Goal: Communication & Community: Connect with others

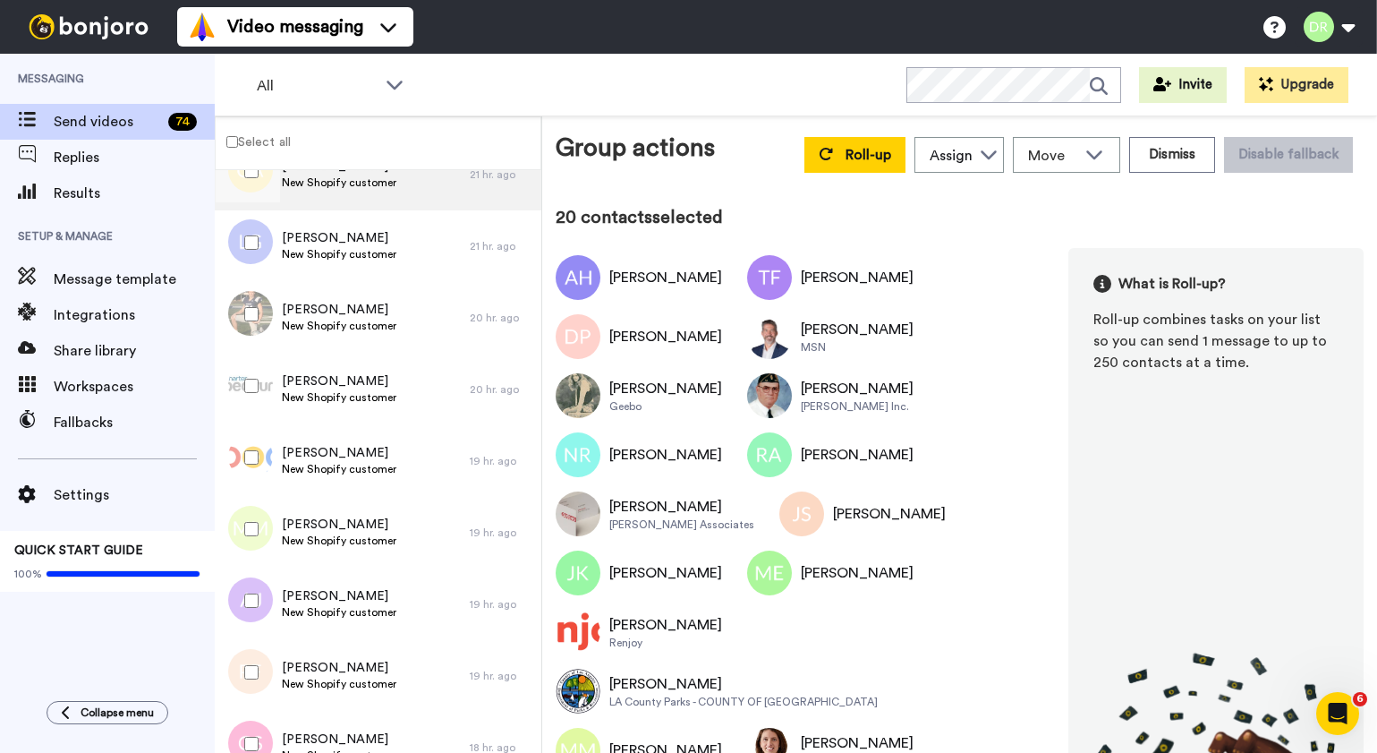
scroll to position [1913, 0]
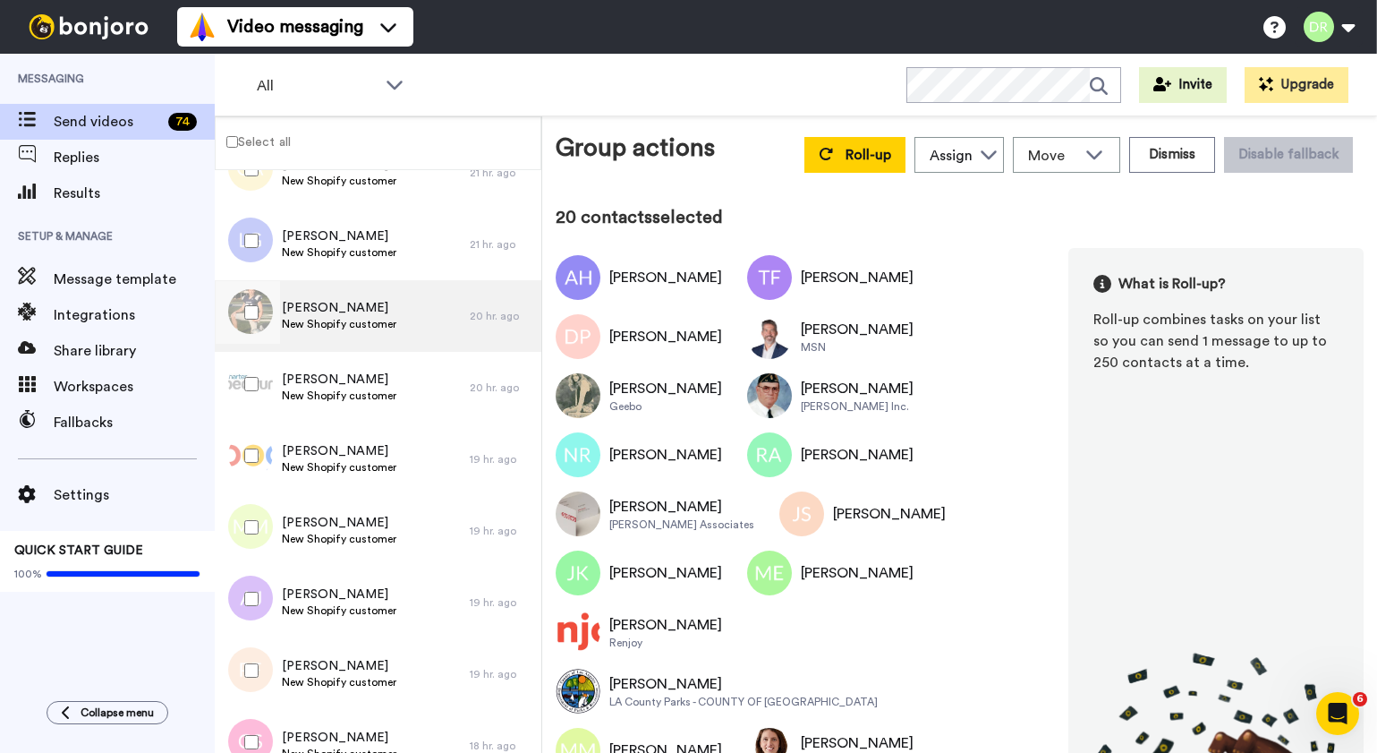
click at [320, 304] on span "[PERSON_NAME]" at bounding box center [339, 308] width 115 height 18
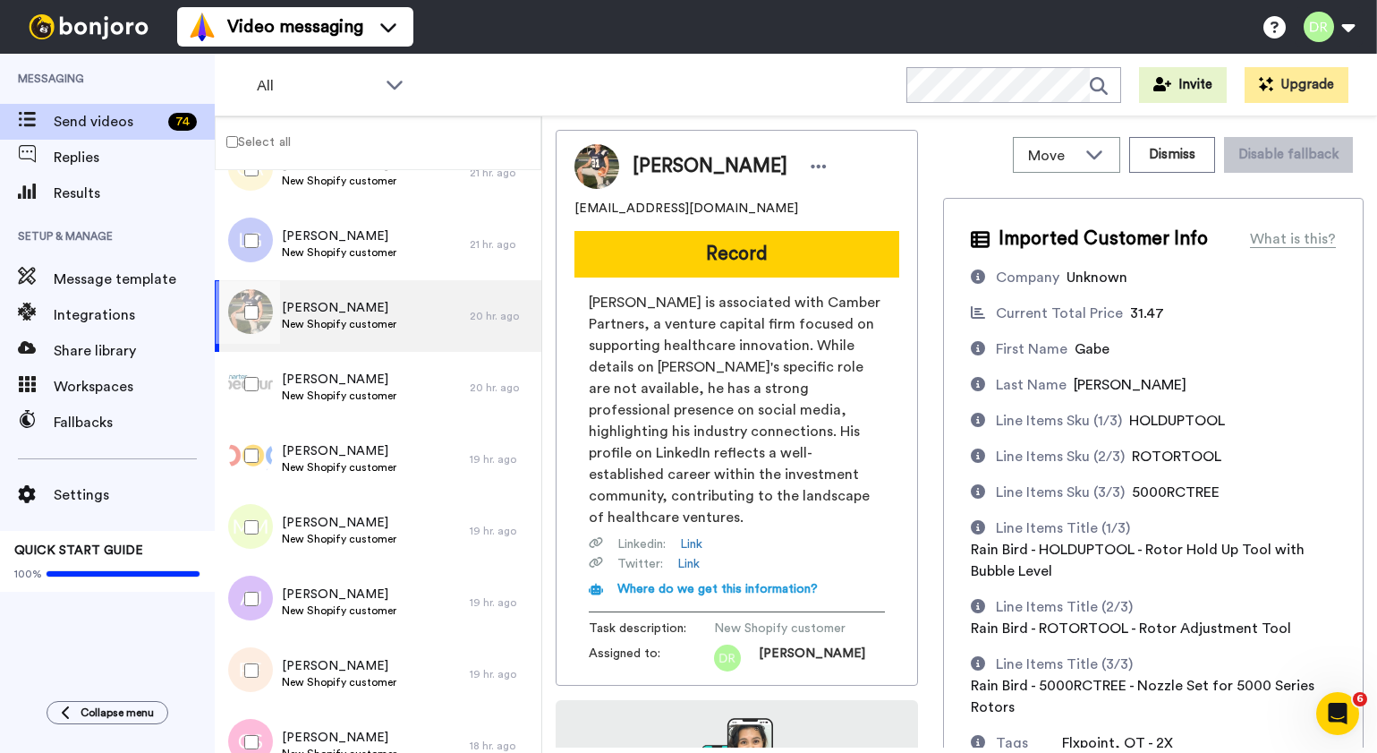
scroll to position [182, 0]
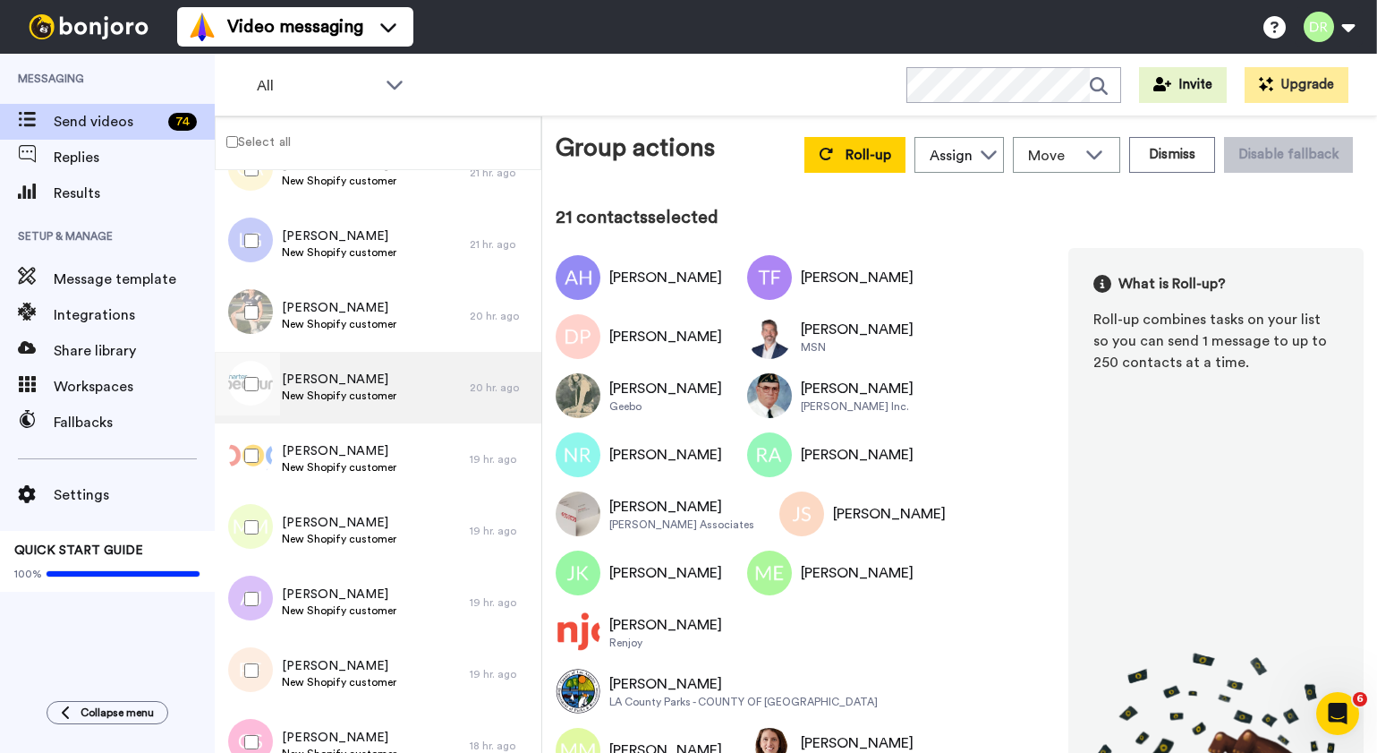
click at [351, 371] on span "[PERSON_NAME]" at bounding box center [339, 380] width 115 height 18
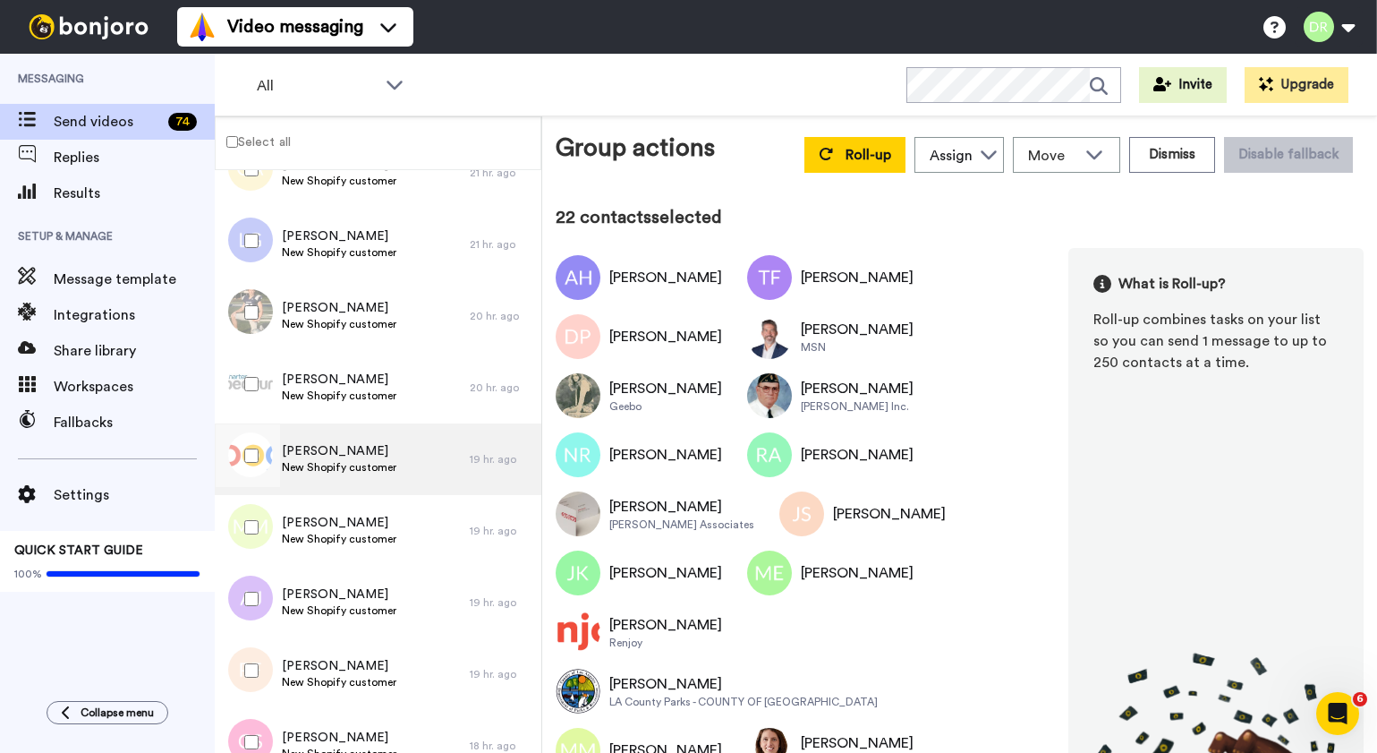
click at [320, 442] on span "[PERSON_NAME]" at bounding box center [339, 451] width 115 height 18
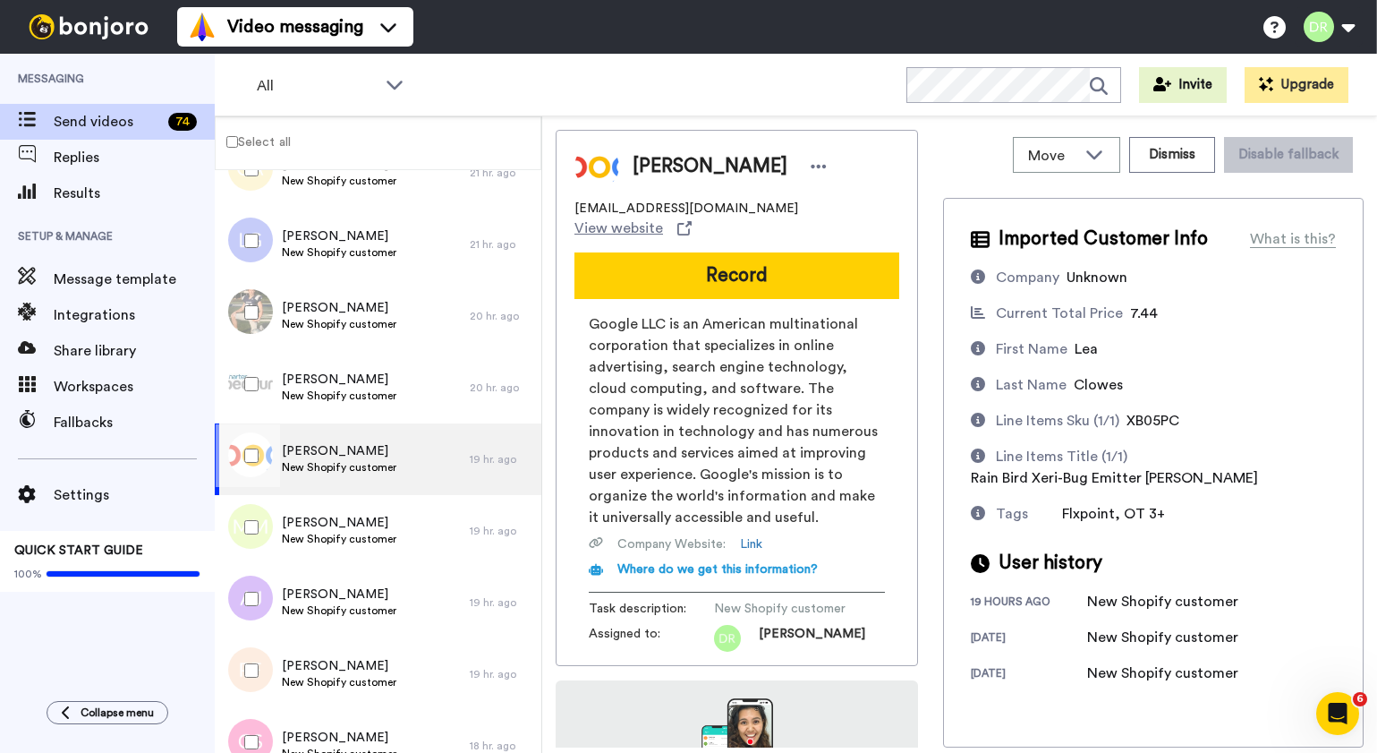
scroll to position [166, 0]
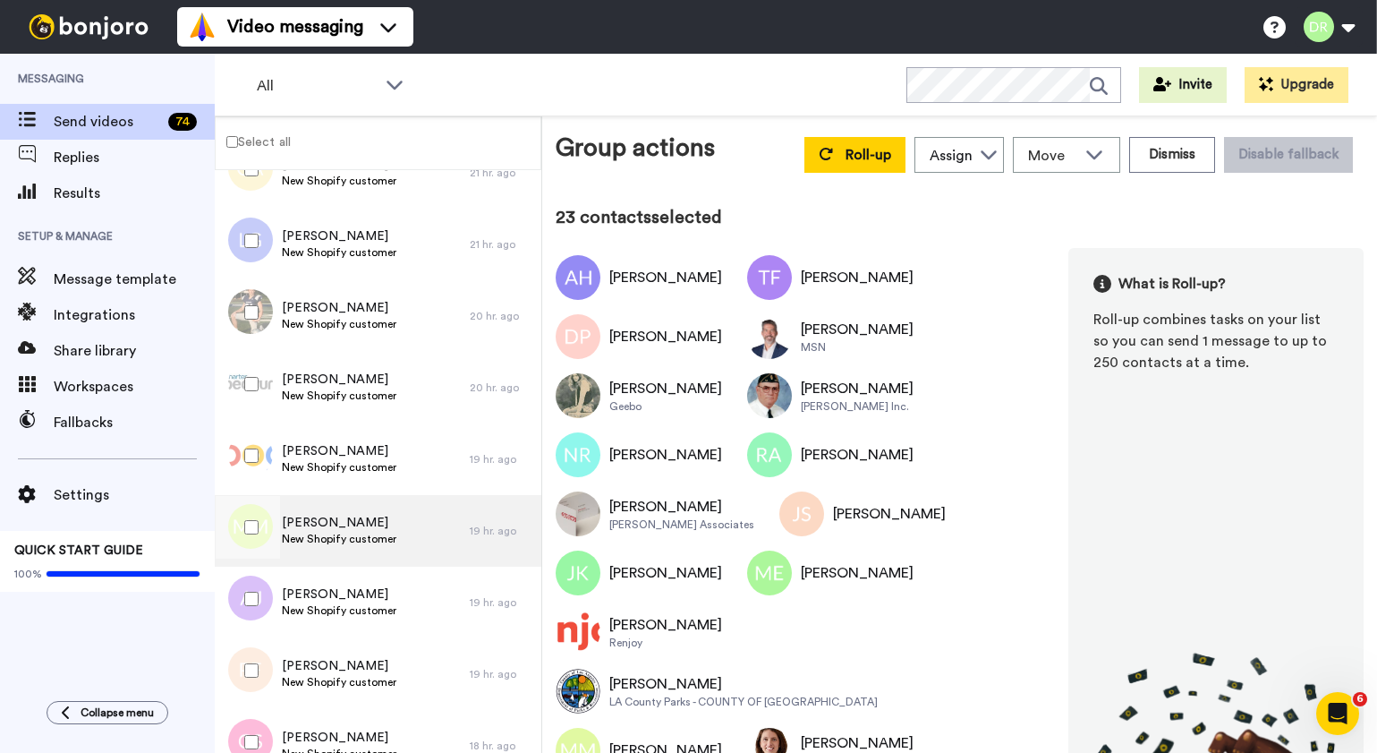
click at [352, 511] on div "[PERSON_NAME] New Shopify customer" at bounding box center [342, 531] width 255 height 72
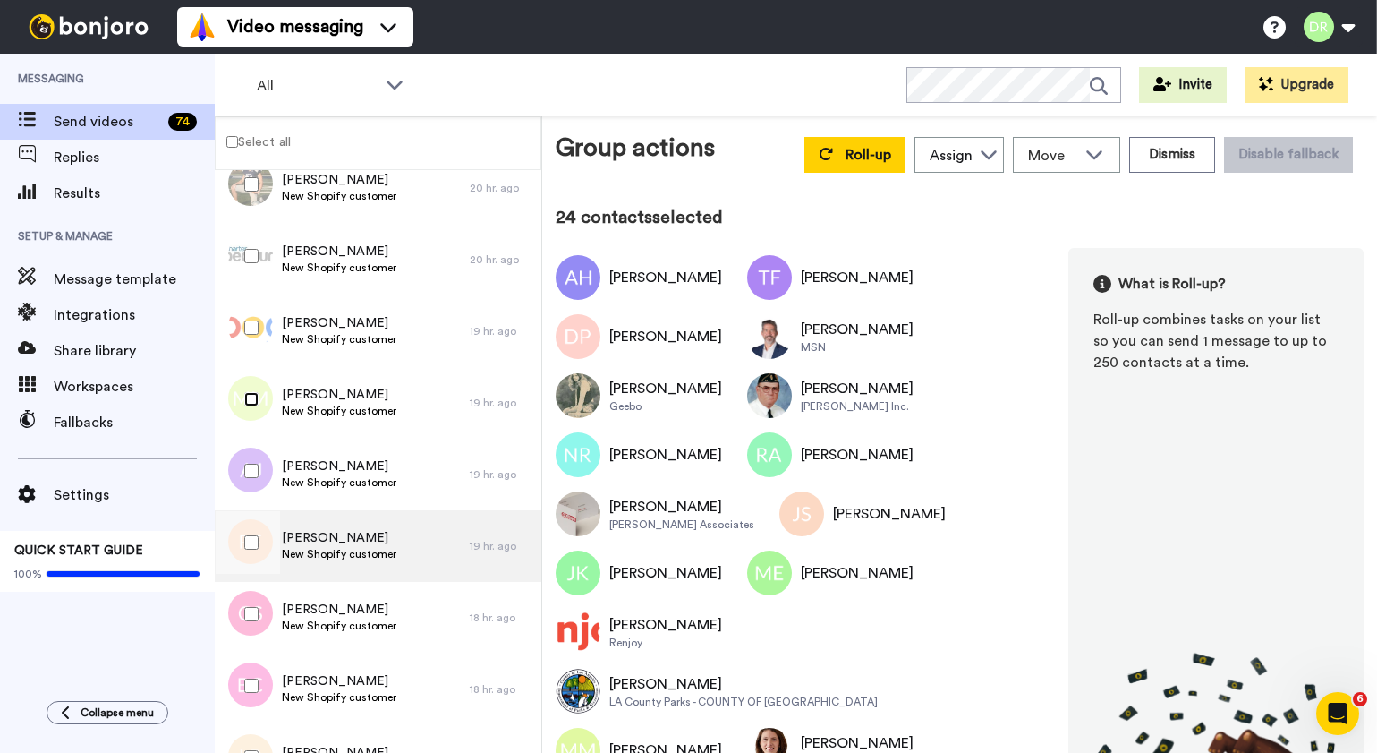
scroll to position [2049, 0]
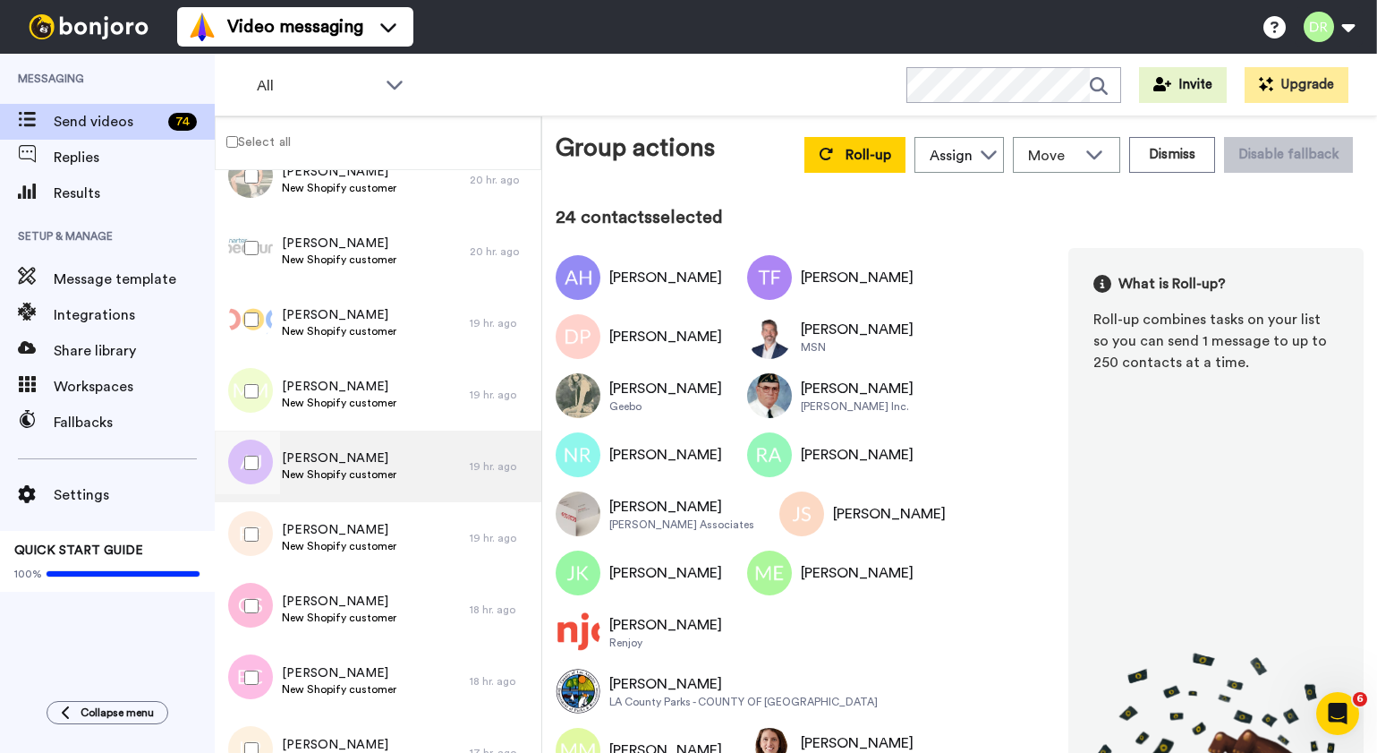
click at [354, 460] on span "[PERSON_NAME]" at bounding box center [339, 458] width 115 height 18
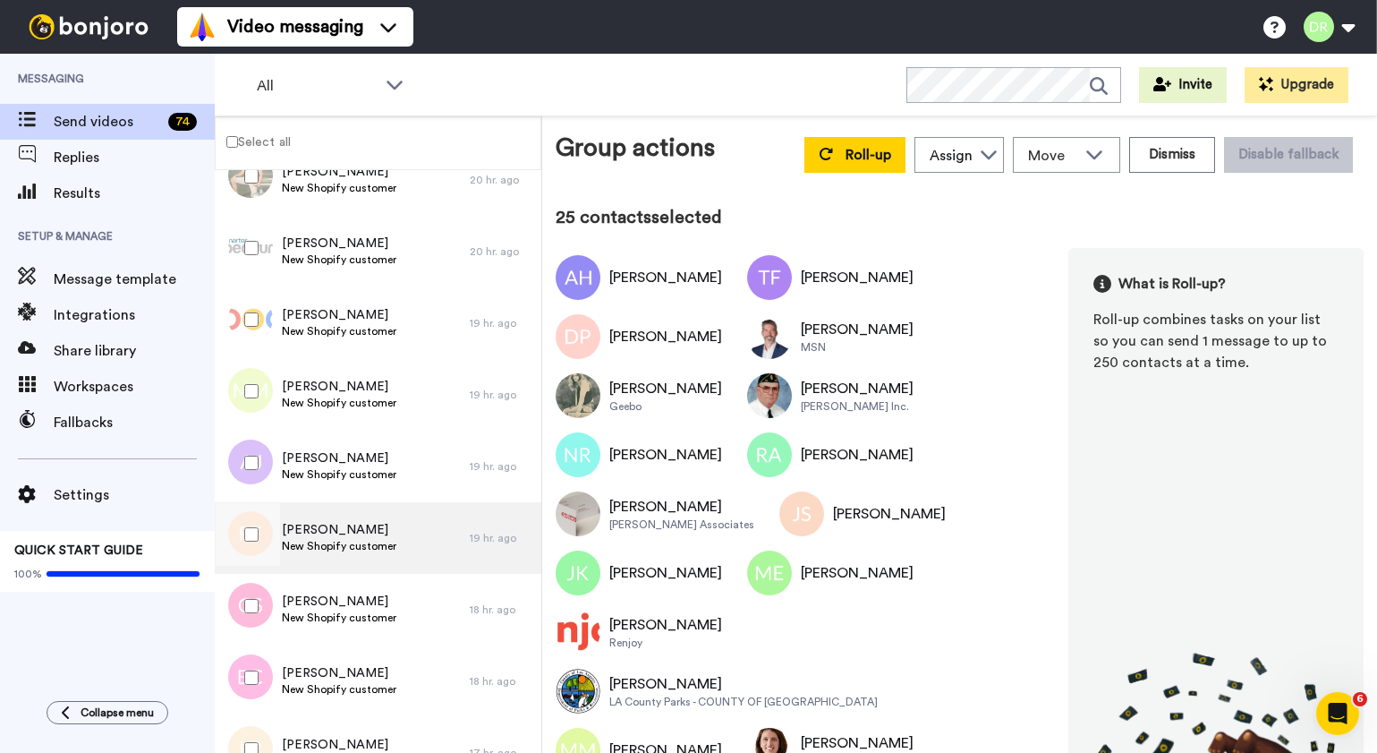
click at [324, 522] on span "[PERSON_NAME]" at bounding box center [339, 530] width 115 height 18
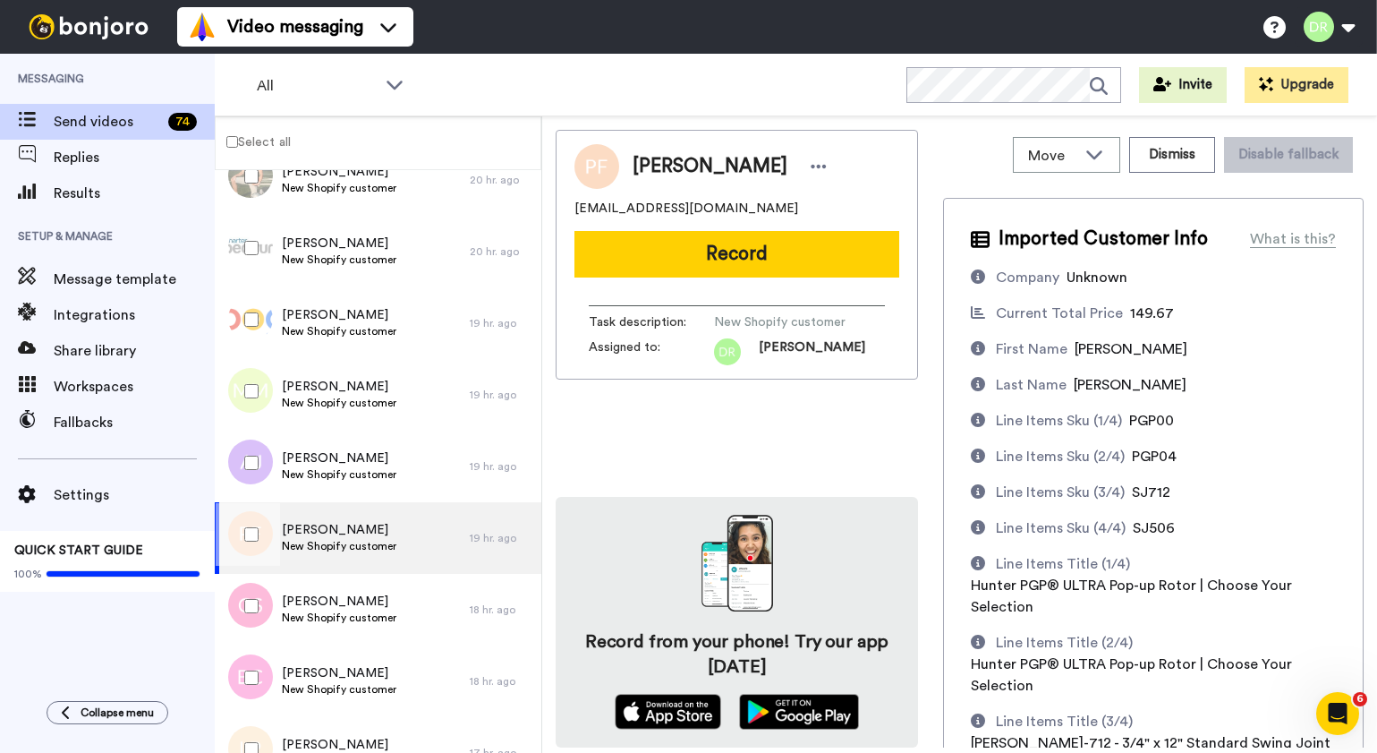
scroll to position [193, 0]
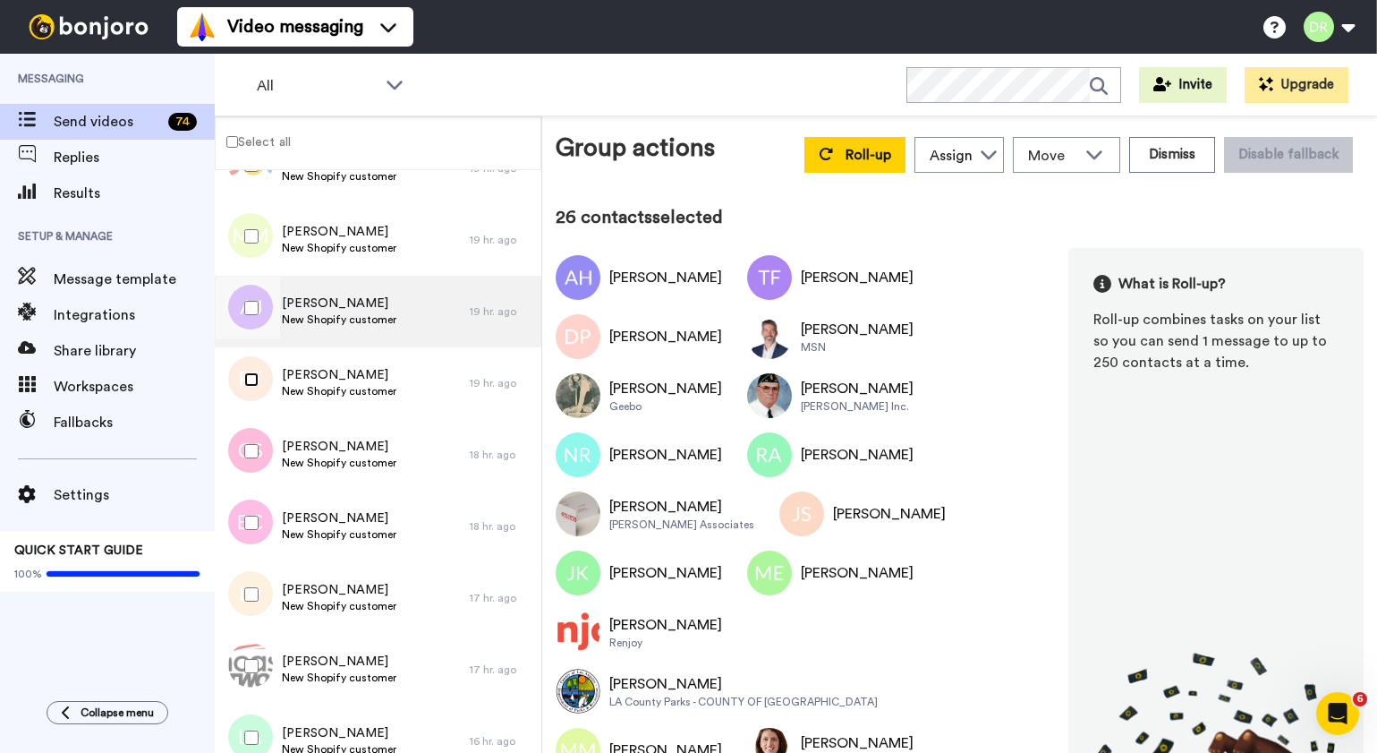
scroll to position [2225, 0]
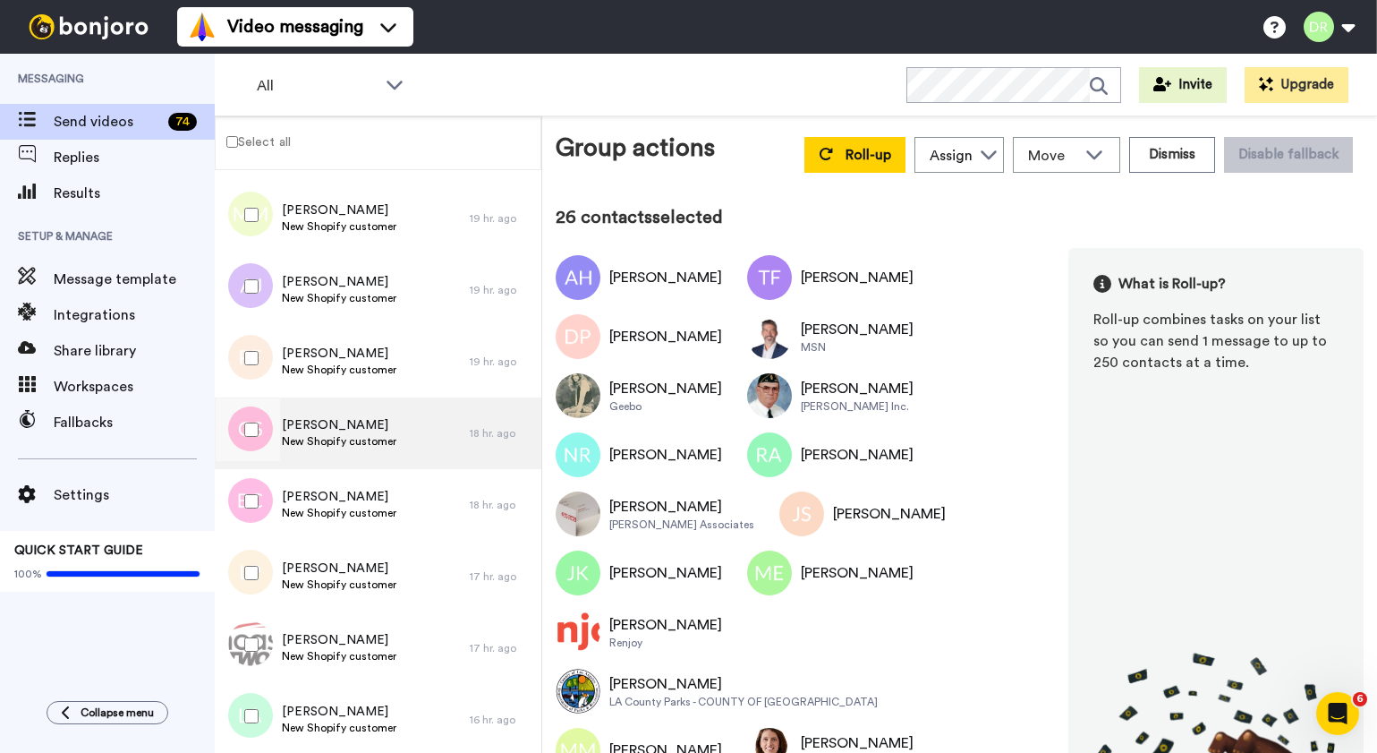
click at [342, 430] on span "[PERSON_NAME]" at bounding box center [339, 425] width 115 height 18
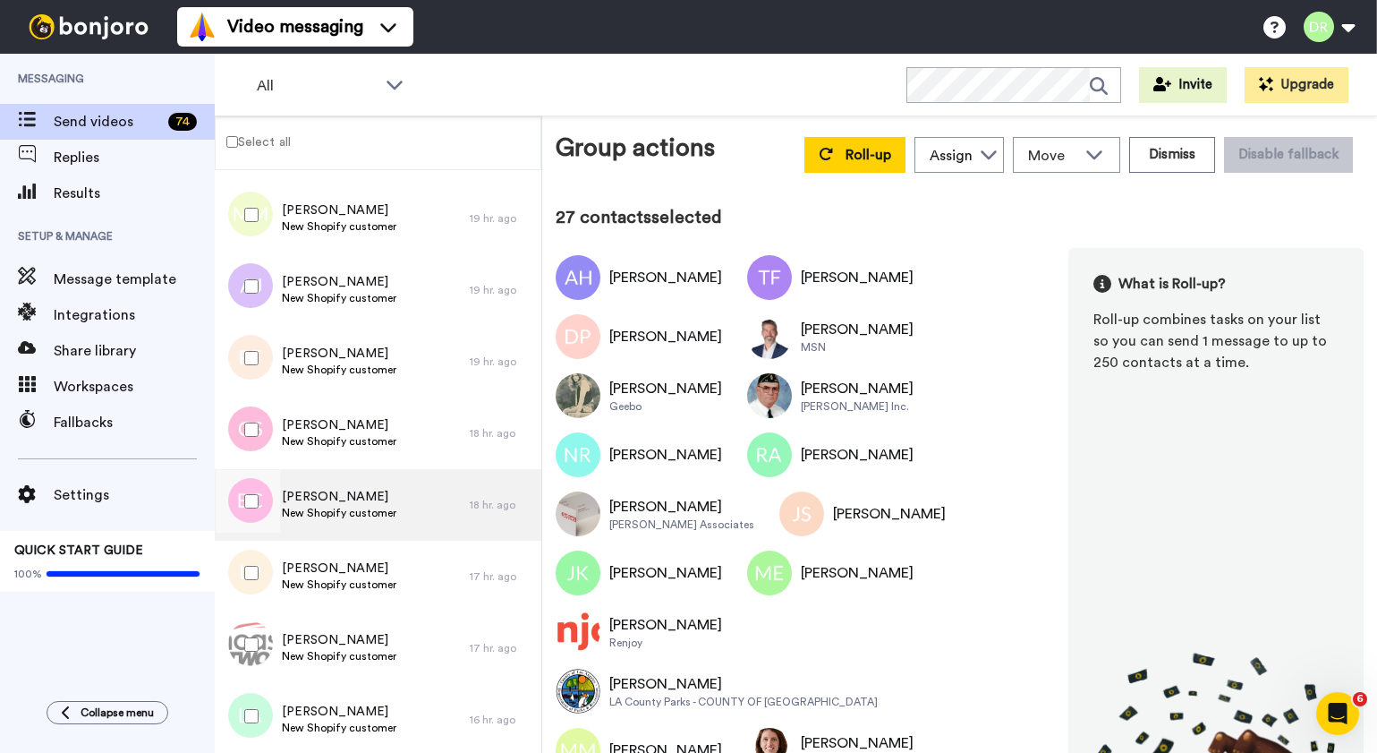
click at [324, 492] on span "[PERSON_NAME]" at bounding box center [339, 497] width 115 height 18
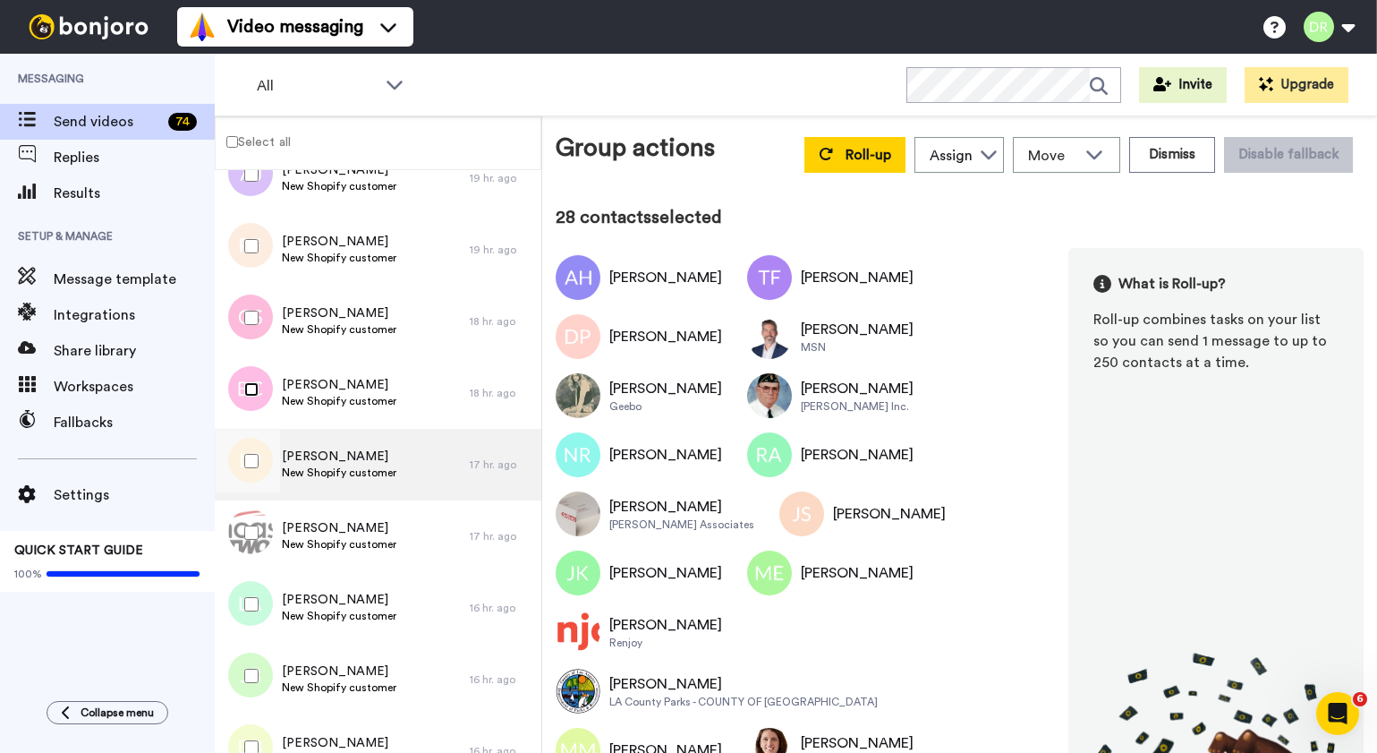
scroll to position [2344, 0]
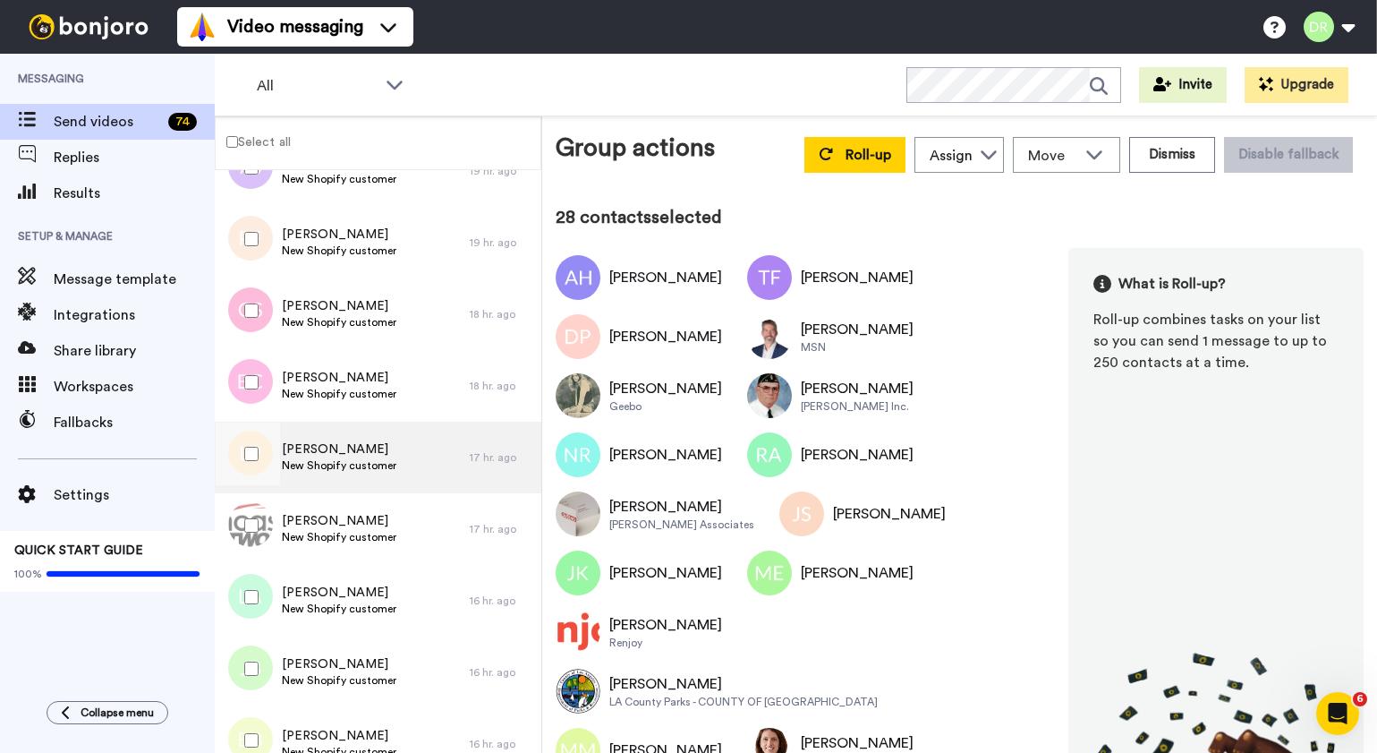
click at [353, 448] on span "[PERSON_NAME]" at bounding box center [339, 449] width 115 height 18
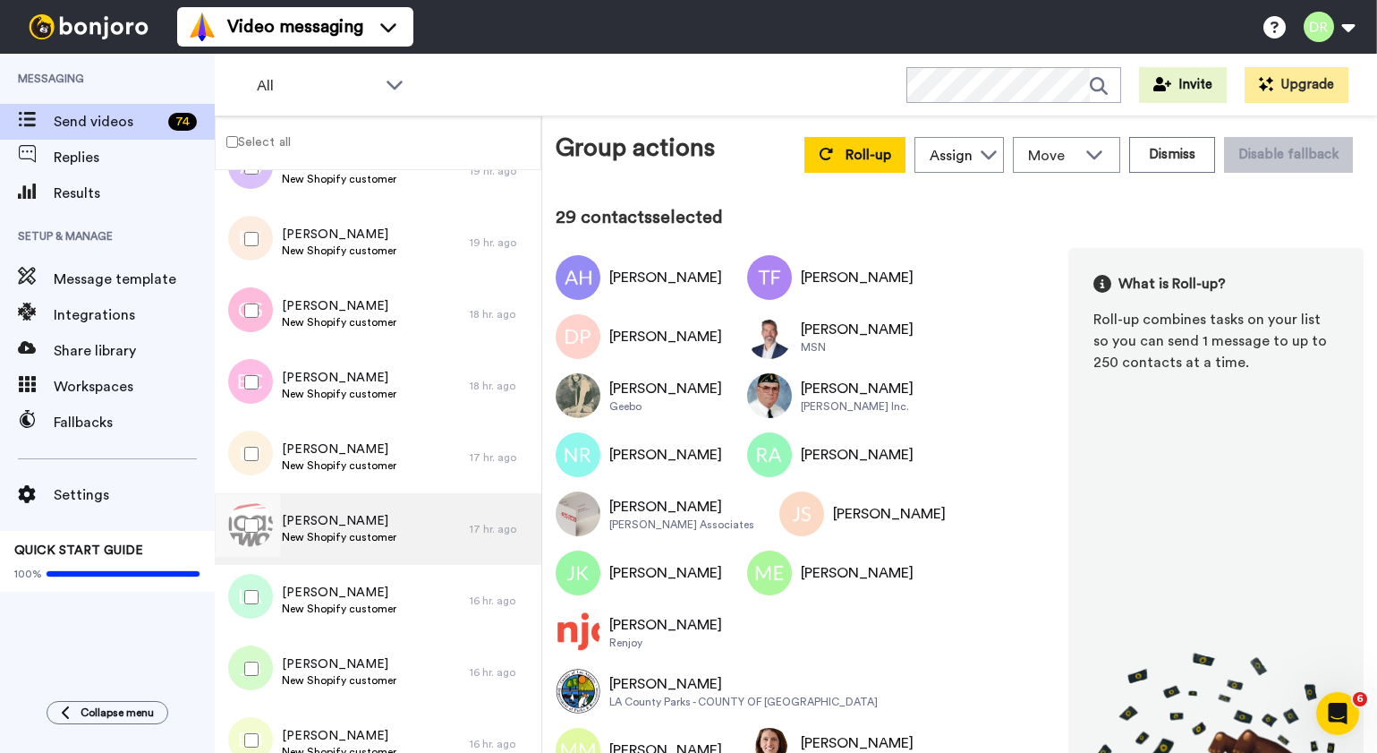
click at [326, 508] on div "[PERSON_NAME] New Shopify customer" at bounding box center [342, 529] width 255 height 72
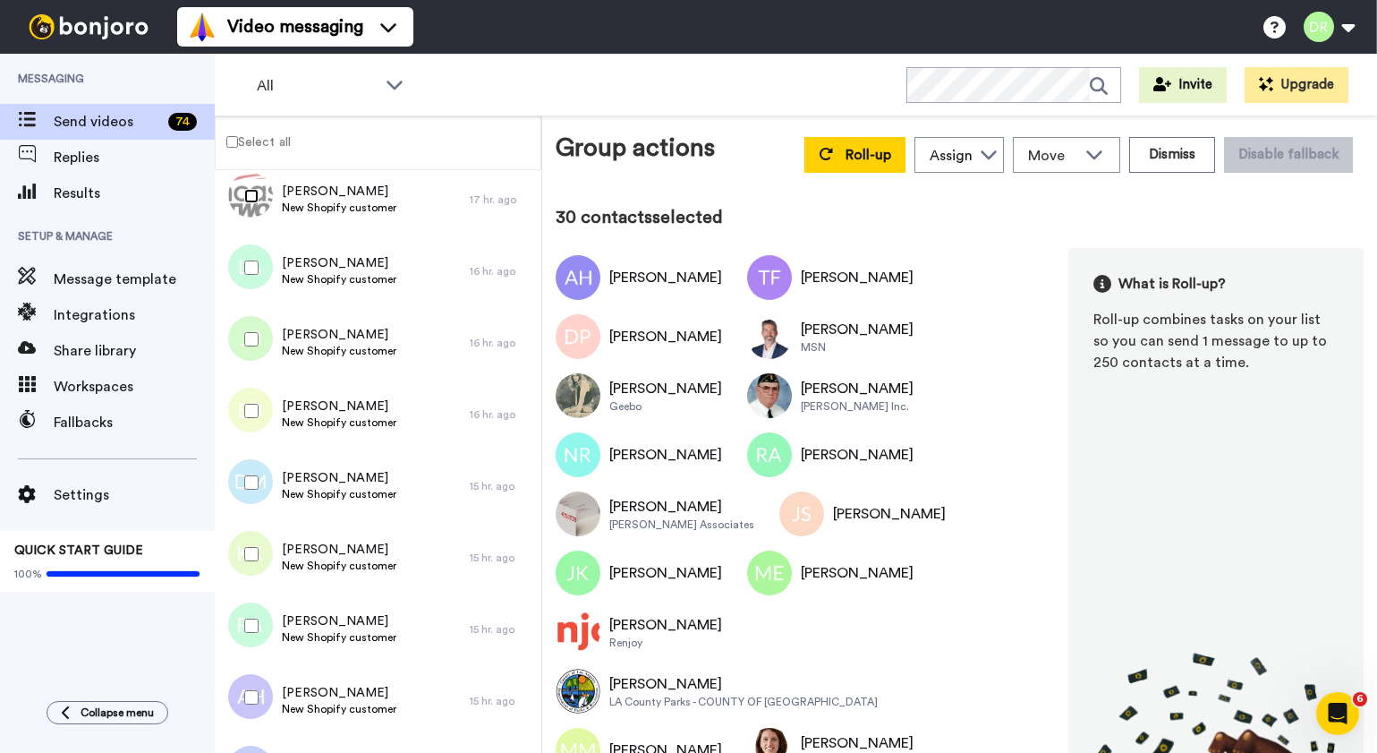
scroll to position [2681, 0]
